Goal: Browse casually

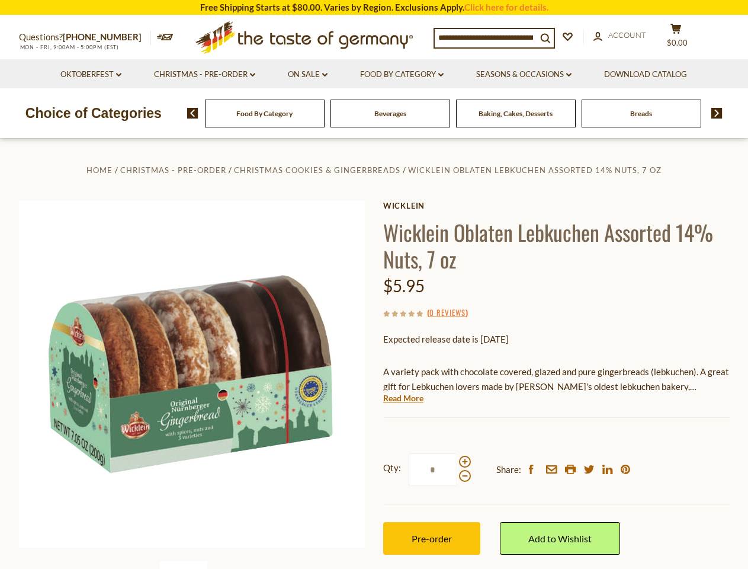
click at [374, 284] on div "Home Christmas - PRE-ORDER Christmas Cookies & Gingerbreads [PERSON_NAME] Oblat…" at bounding box center [374, 390] width 729 height 456
click at [489, 37] on input at bounding box center [486, 37] width 102 height 17
click at [684, 38] on span "$0.00" at bounding box center [677, 42] width 21 height 9
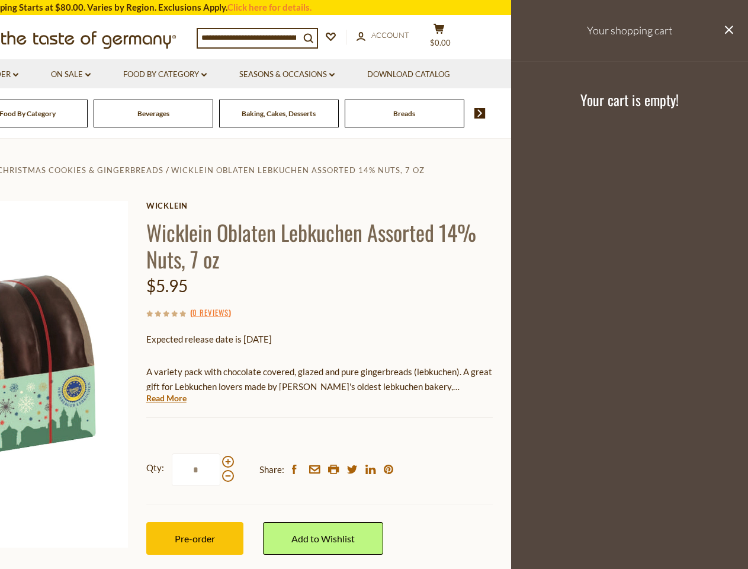
click at [204, 75] on icon at bounding box center [203, 75] width 5 height 4
click at [308, 75] on link "Seasons & Occasions dropdown_arrow" at bounding box center [286, 74] width 95 height 13
click at [403, 75] on link "Download Catalog" at bounding box center [408, 74] width 83 height 13
click at [526, 75] on footer "Your cart is empty!" at bounding box center [629, 99] width 237 height 76
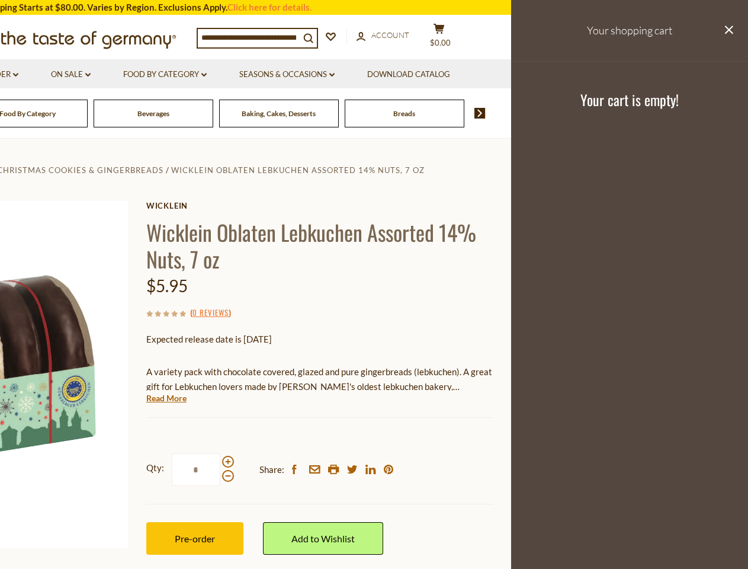
click at [88, 113] on div "Breads" at bounding box center [28, 114] width 120 height 28
click at [88, 113] on div "Beverages" at bounding box center [28, 114] width 120 height 28
